Goal: Communication & Community: Answer question/provide support

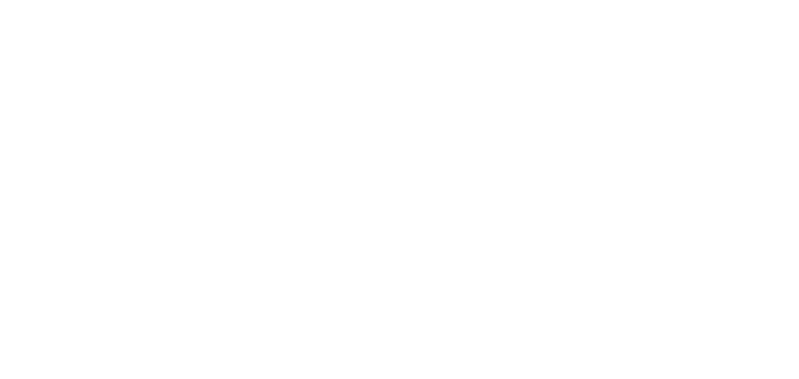
type input "[DATE] - [DATE]"
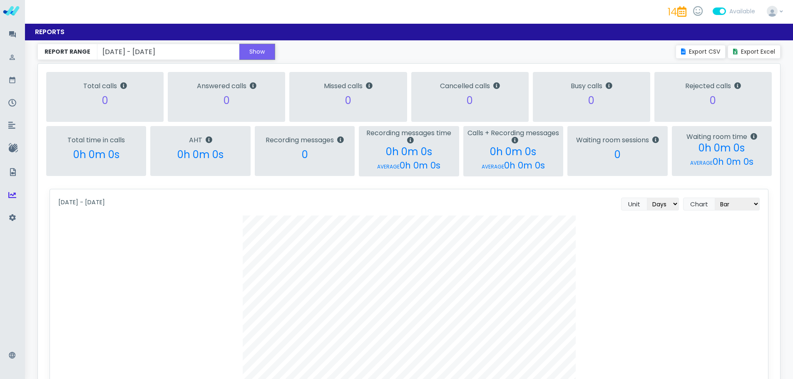
scroll to position [415862, 415345]
click at [12, 34] on icon at bounding box center [12, 34] width 8 height 11
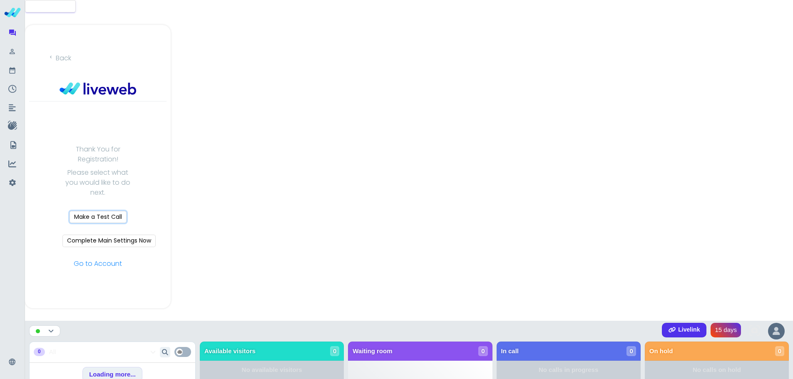
click at [92, 216] on button "Make a Test Call" at bounding box center [97, 217] width 57 height 12
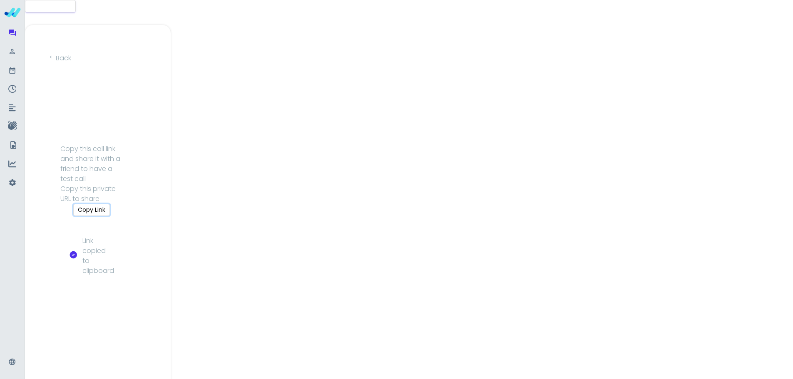
click at [92, 212] on button "Copy Link" at bounding box center [91, 210] width 37 height 12
click at [92, 210] on button "Copy Link" at bounding box center [91, 210] width 37 height 12
click at [13, 59] on div at bounding box center [12, 52] width 17 height 17
click at [10, 70] on icon at bounding box center [12, 70] width 8 height 11
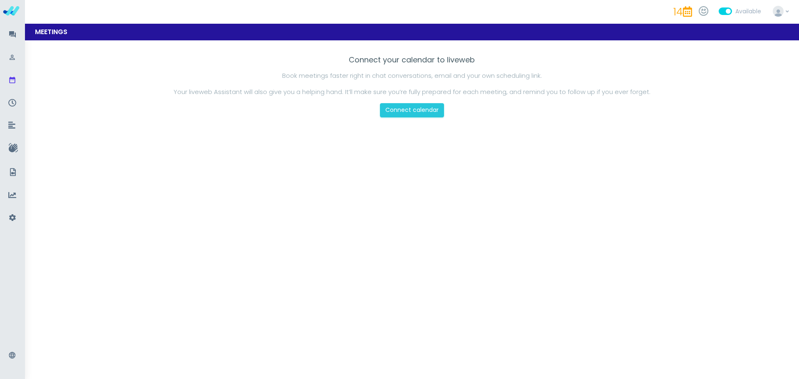
click at [8, 90] on ul at bounding box center [11, 127] width 18 height 202
click at [9, 105] on icon at bounding box center [12, 103] width 8 height 8
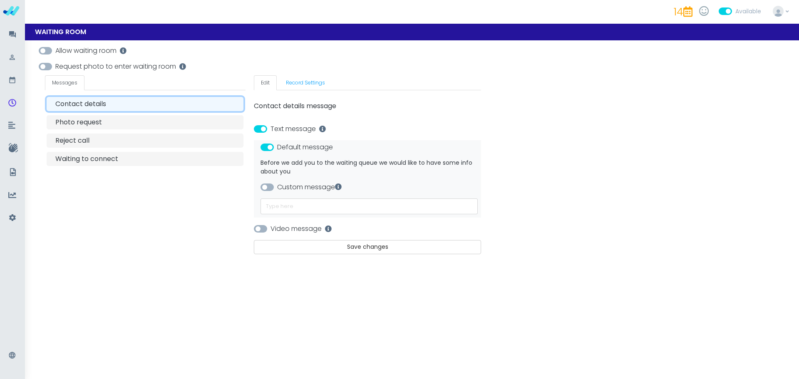
click at [48, 49] on span at bounding box center [45, 50] width 13 height 7
click at [296, 82] on link "Record Settings" at bounding box center [305, 82] width 53 height 15
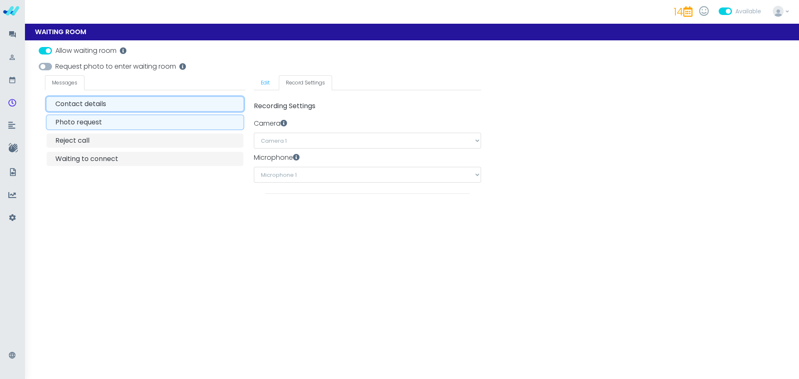
click at [76, 124] on div "Photo request" at bounding box center [148, 122] width 186 height 10
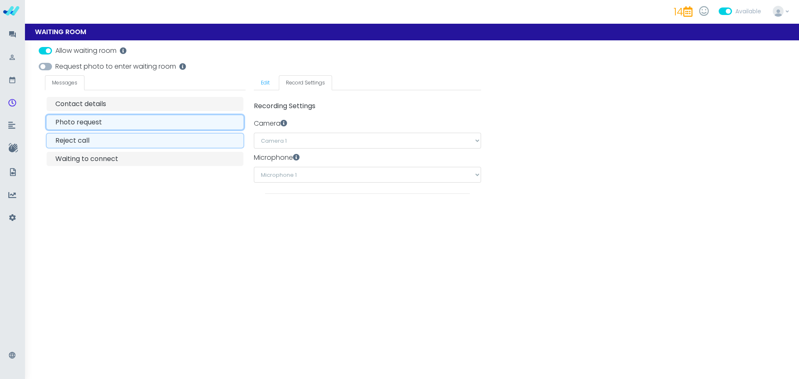
click at [75, 144] on div "Reject call" at bounding box center [148, 141] width 186 height 10
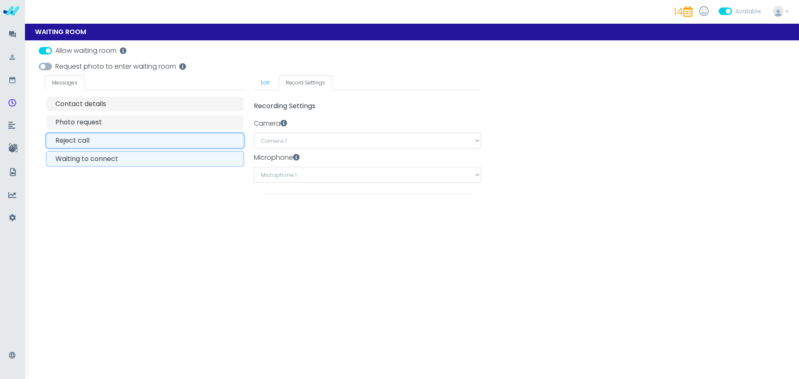
click at [67, 162] on div "Waiting to connect" at bounding box center [148, 159] width 186 height 10
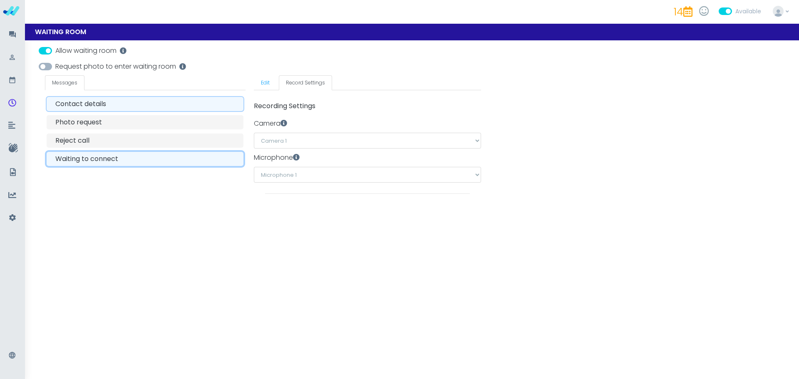
click at [70, 104] on div "Contact details" at bounding box center [148, 104] width 186 height 10
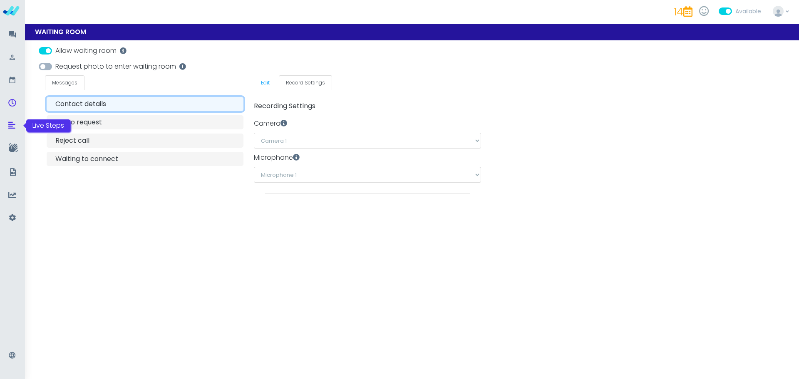
click at [14, 124] on icon at bounding box center [11, 125] width 7 height 8
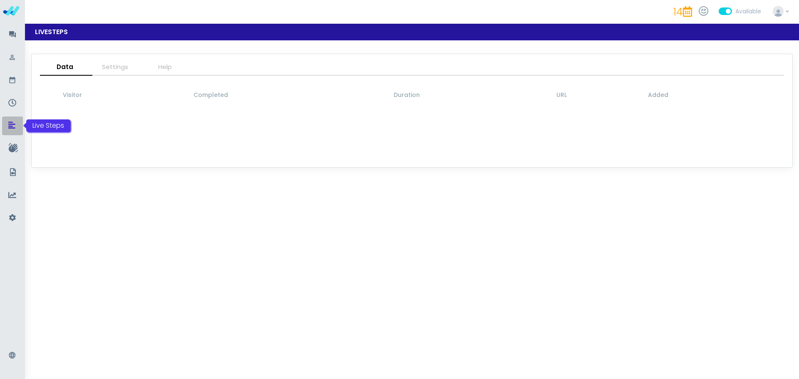
click at [12, 123] on icon at bounding box center [11, 125] width 7 height 8
click at [14, 8] on img at bounding box center [11, 10] width 17 height 17
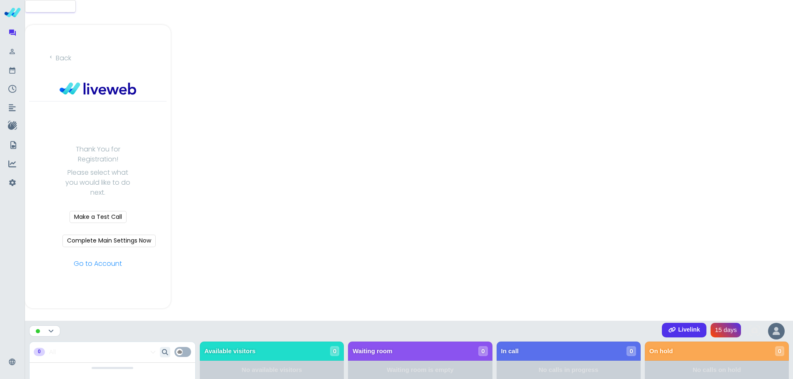
click at [778, 330] on icon at bounding box center [775, 331] width 7 height 8
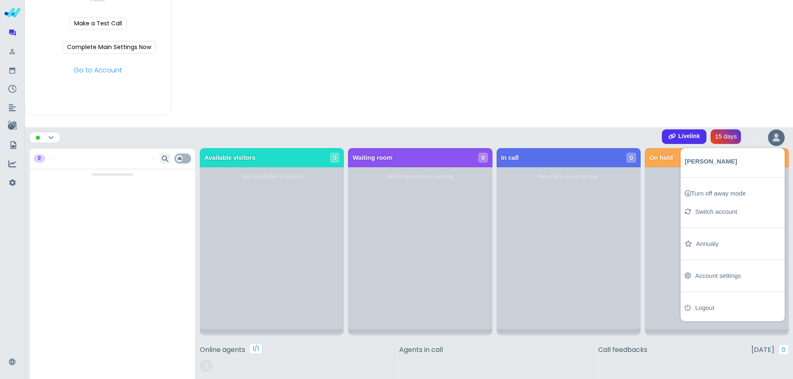
scroll to position [208, 0]
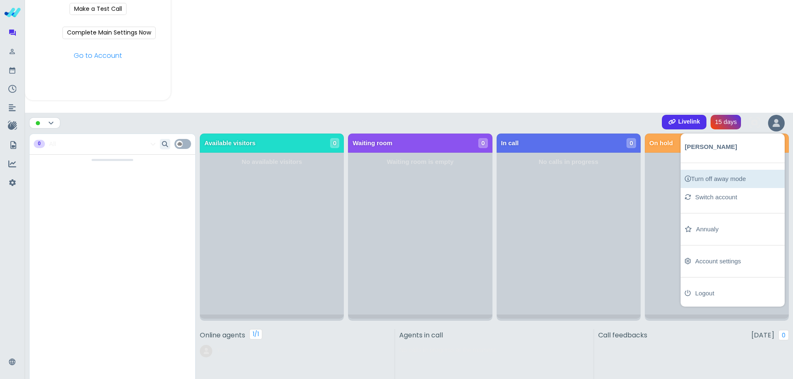
click at [699, 178] on div "Turn off away mode" at bounding box center [714, 179] width 61 height 10
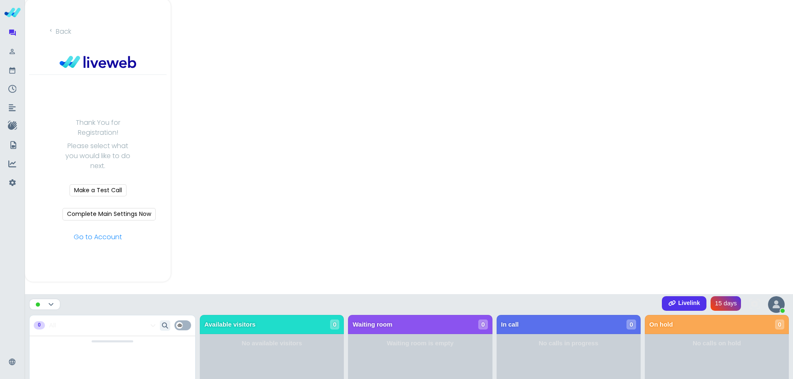
scroll to position [0, 0]
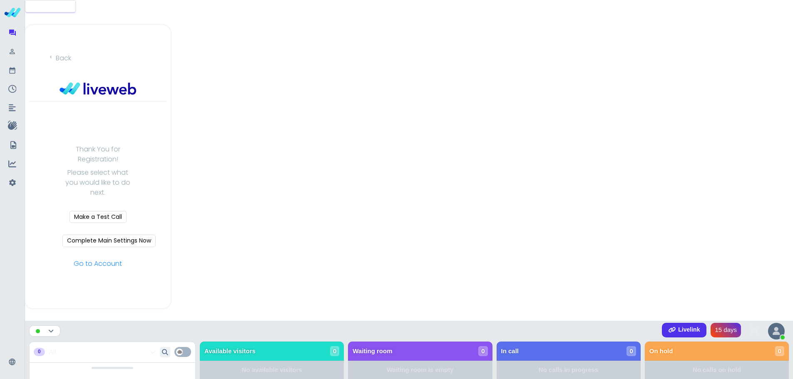
click at [60, 60] on span "Back" at bounding box center [63, 58] width 15 height 10
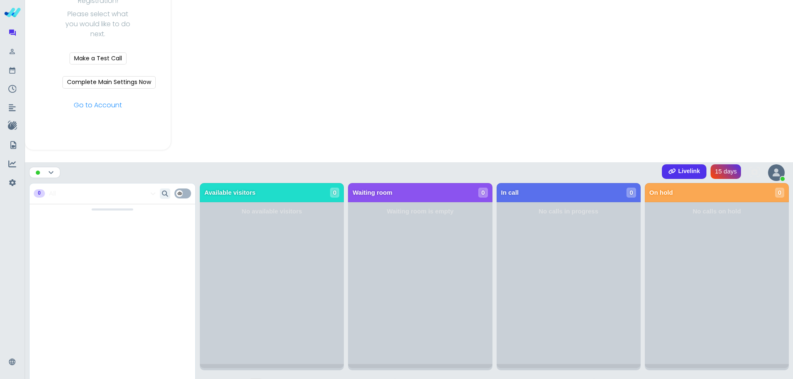
scroll to position [250, 0]
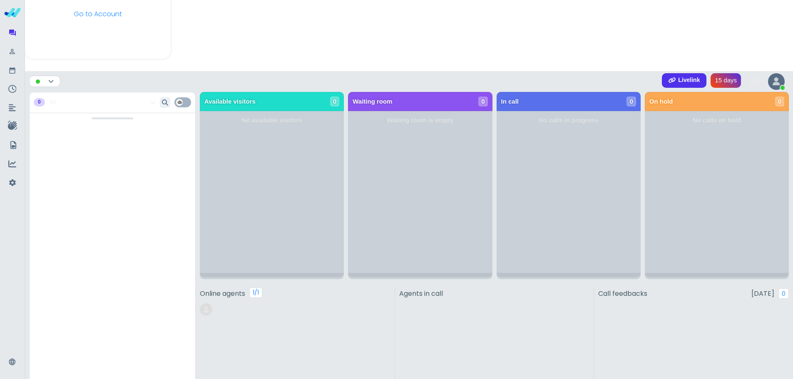
click at [48, 81] on icon at bounding box center [50, 81] width 5 height 6
click at [283, 84] on div "is available Other companies Livelink 15 days" at bounding box center [409, 81] width 768 height 21
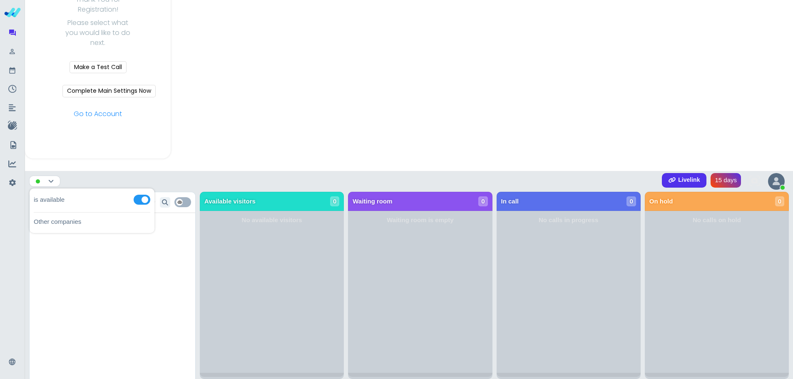
scroll to position [166, 0]
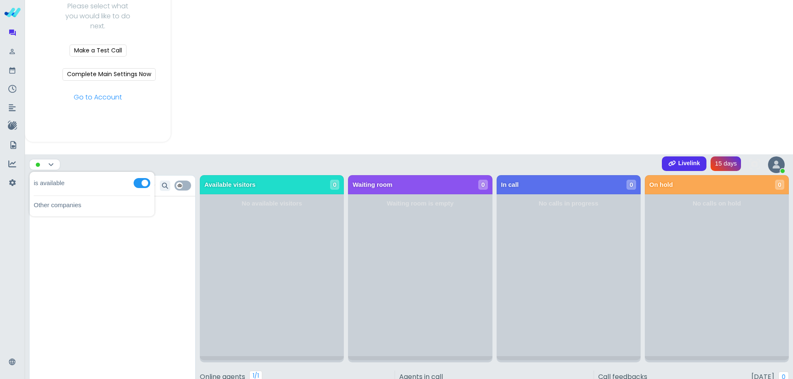
click at [672, 161] on icon at bounding box center [671, 164] width 7 height 6
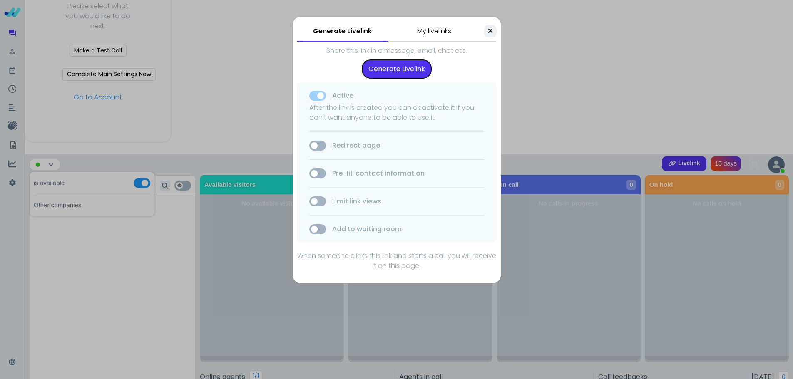
click at [387, 72] on button "Generate Livelink" at bounding box center [396, 69] width 69 height 18
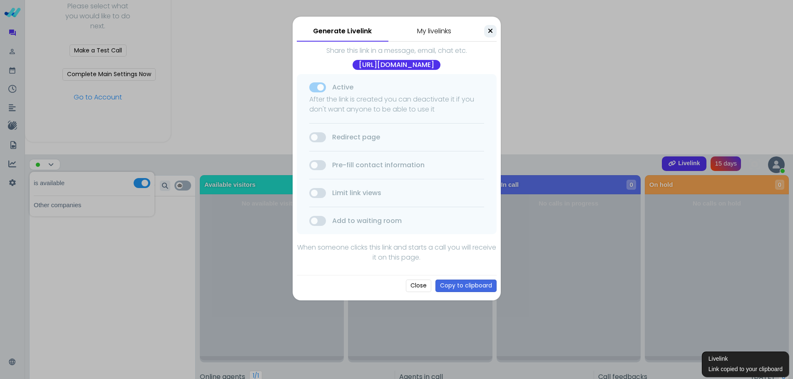
drag, startPoint x: 327, startPoint y: 74, endPoint x: 295, endPoint y: 64, distance: 34.1
click at [295, 64] on div "Generate Livelink My livelinks Share this link in a message, email, chat etc. h…" at bounding box center [396, 159] width 208 height 284
copy div "[URL][DOMAIN_NAME]"
click at [488, 30] on icon at bounding box center [490, 30] width 5 height 7
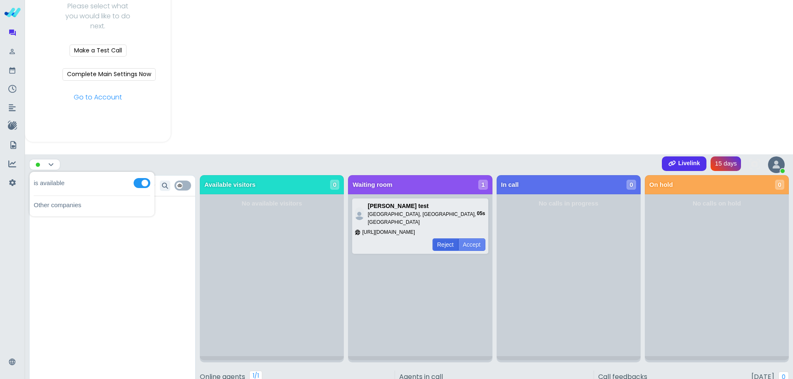
click at [470, 240] on button "Accept" at bounding box center [471, 244] width 27 height 12
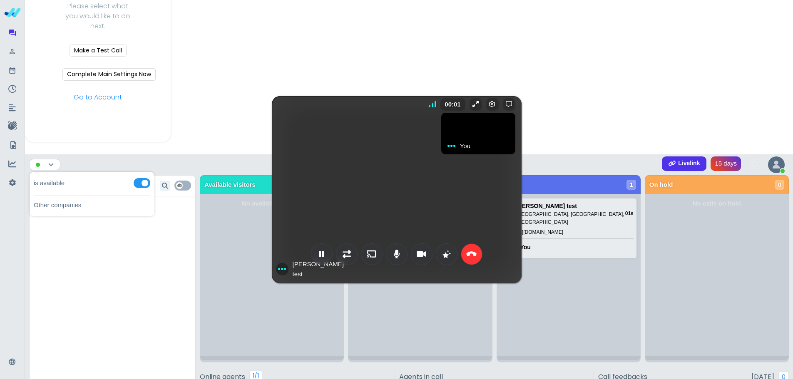
click at [470, 250] on icon at bounding box center [471, 254] width 10 height 8
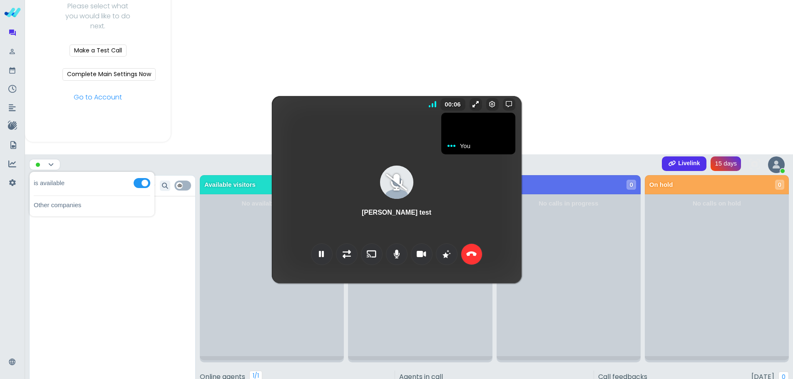
click at [466, 257] on icon at bounding box center [471, 254] width 10 height 8
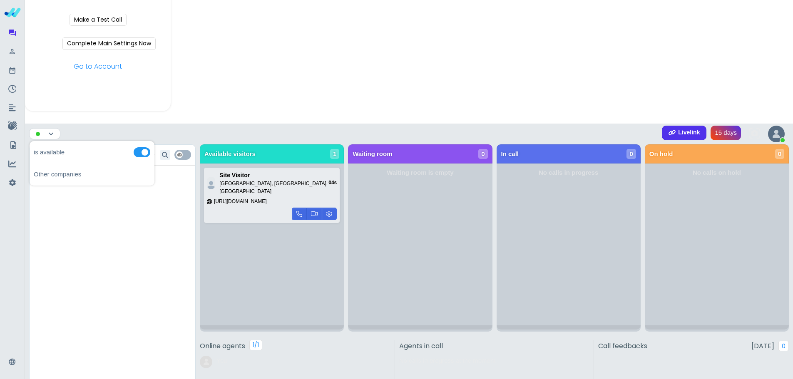
scroll to position [196, 0]
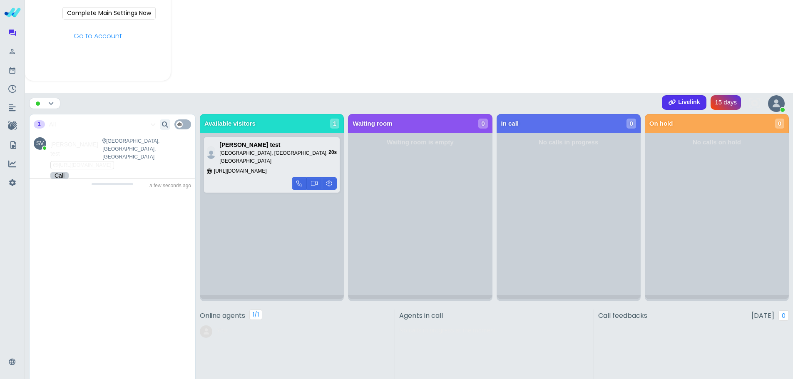
scroll to position [279, 0]
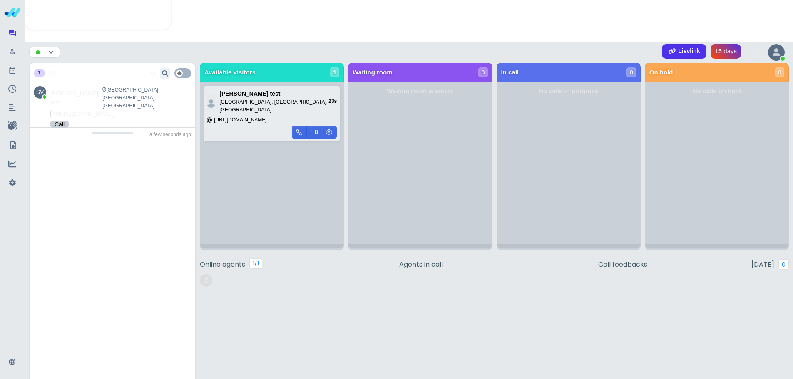
click at [297, 302] on div "Online agents 1/1 You" at bounding box center [295, 324] width 191 height 133
click at [734, 27] on div "Launch modal Back Thank You for Registration! Please select what you would like…" at bounding box center [409, 71] width 768 height 700
click at [783, 50] on div at bounding box center [776, 52] width 17 height 17
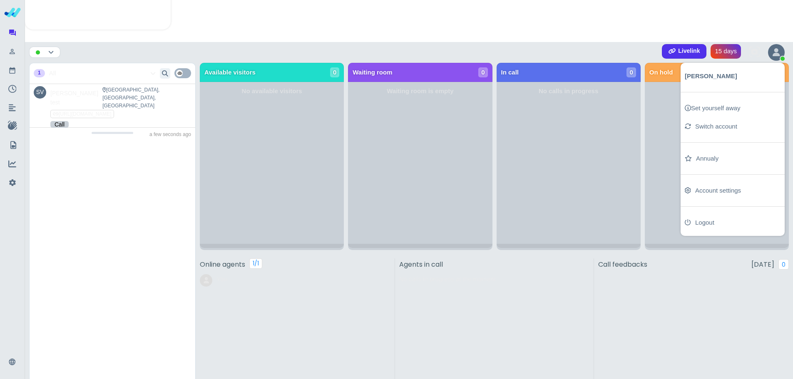
click at [587, 313] on div "Agents in call No calls in progress at the moment" at bounding box center [494, 324] width 191 height 133
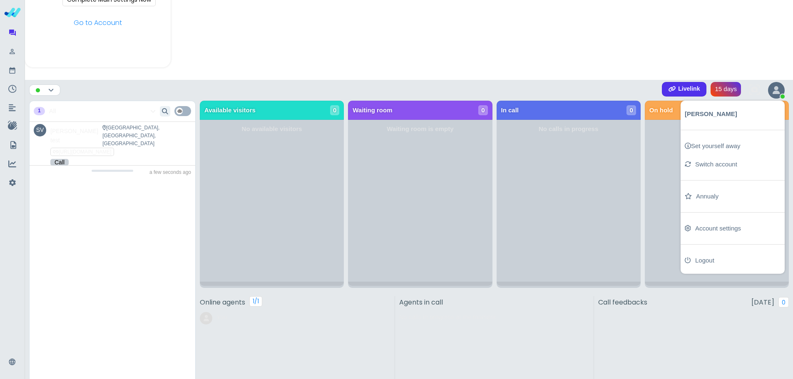
scroll to position [71, 0]
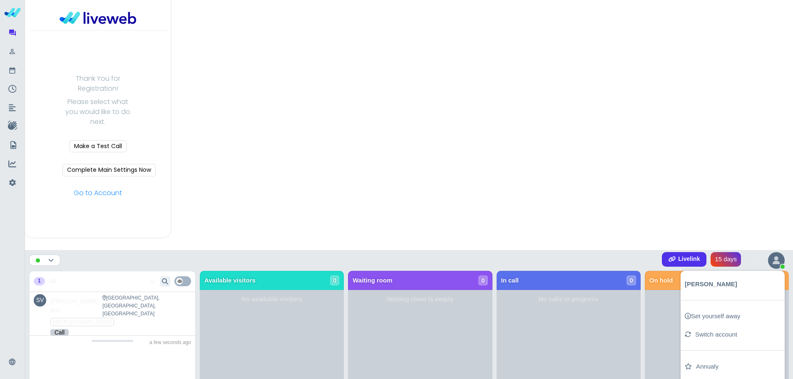
click at [617, 167] on div "Launch modal Back Thank You for Registration! Please select what you would like…" at bounding box center [409, 279] width 768 height 700
click at [777, 259] on icon at bounding box center [775, 260] width 7 height 8
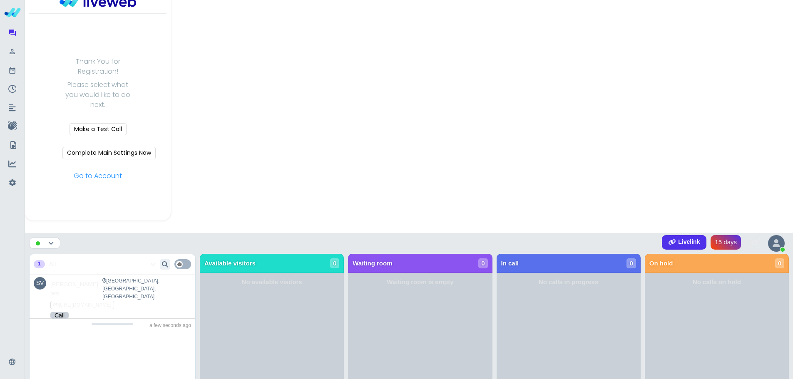
scroll to position [83, 0]
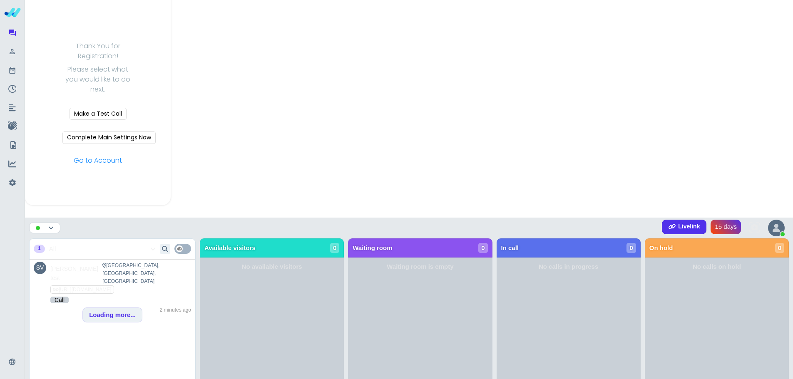
scroll to position [279, 0]
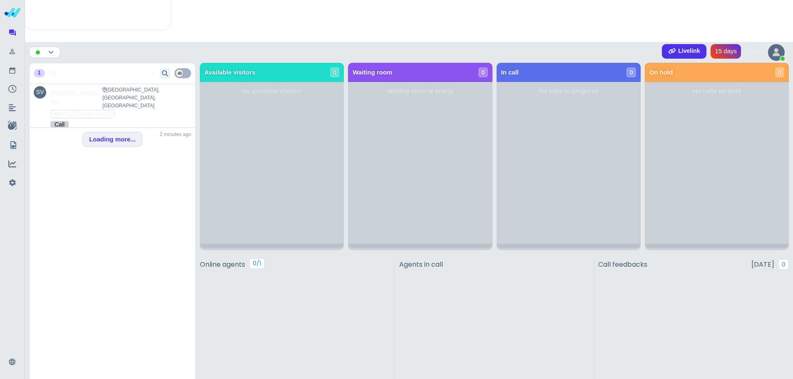
click at [109, 136] on div "Loading more..." at bounding box center [112, 139] width 60 height 15
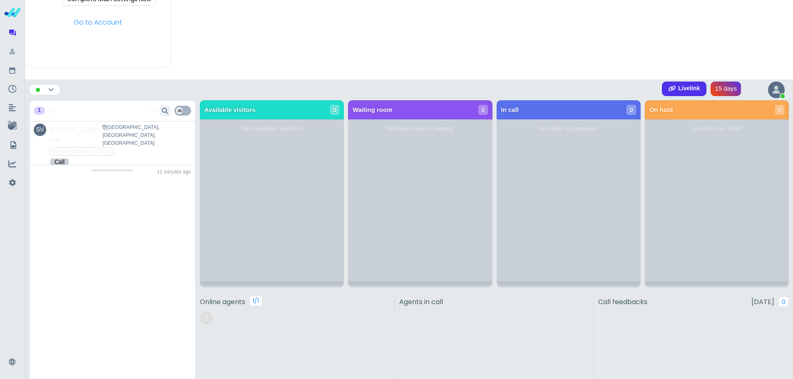
scroll to position [196, 0]
